Goal: Book appointment/travel/reservation

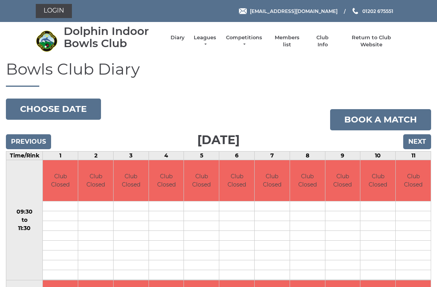
click at [421, 138] on input "Next" at bounding box center [417, 141] width 28 height 15
click at [423, 138] on input "Next" at bounding box center [417, 141] width 28 height 15
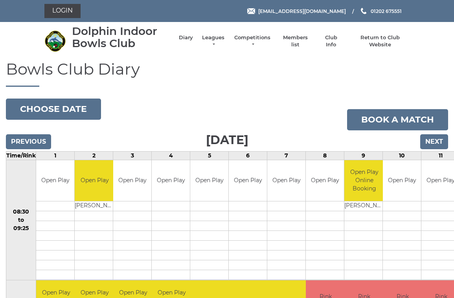
click at [435, 140] on input "Next" at bounding box center [434, 141] width 28 height 15
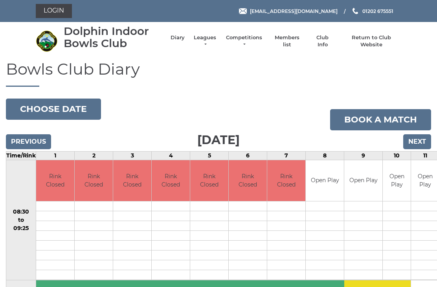
click at [422, 139] on input "Next" at bounding box center [417, 141] width 28 height 15
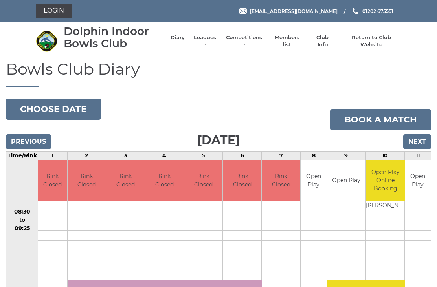
click at [423, 140] on input "Next" at bounding box center [417, 141] width 28 height 15
